Goal: Find contact information: Find contact information

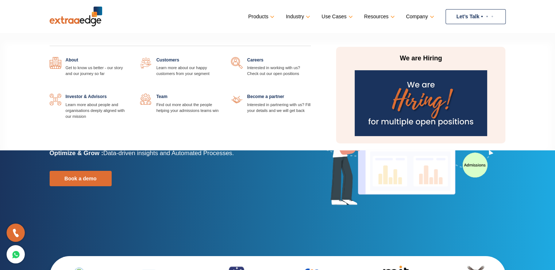
click at [311, 57] on link at bounding box center [311, 57] width 0 height 0
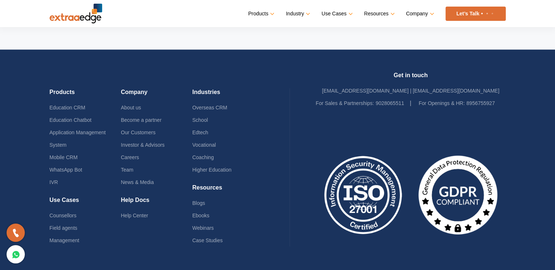
scroll to position [1522, 0]
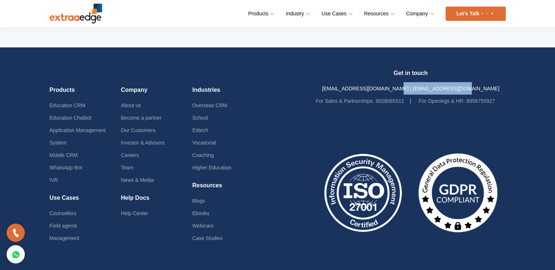
drag, startPoint x: 478, startPoint y: 57, endPoint x: 412, endPoint y: 59, distance: 66.1
click at [412, 69] on div "Get in touch [EMAIL_ADDRESS][DOMAIN_NAME] | [EMAIL_ADDRESS][DOMAIN_NAME] For Sa…" at bounding box center [411, 88] width 190 height 38
copy link "[EMAIL_ADDRESS][DOMAIN_NAME]"
